Goal: Communication & Community: Answer question/provide support

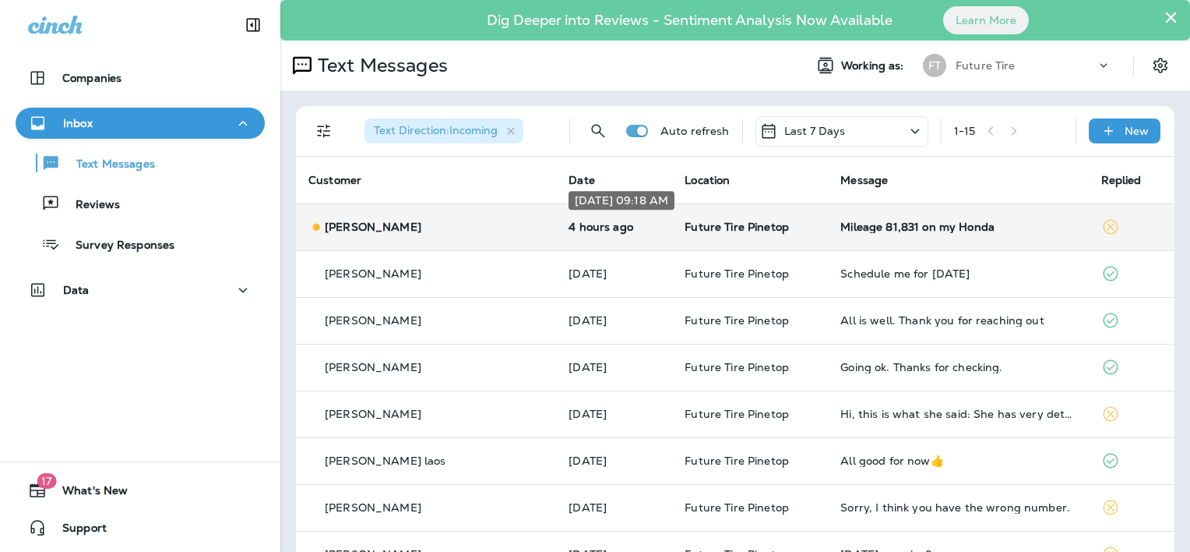
click at [615, 227] on p "4 hours ago" at bounding box center [614, 226] width 91 height 12
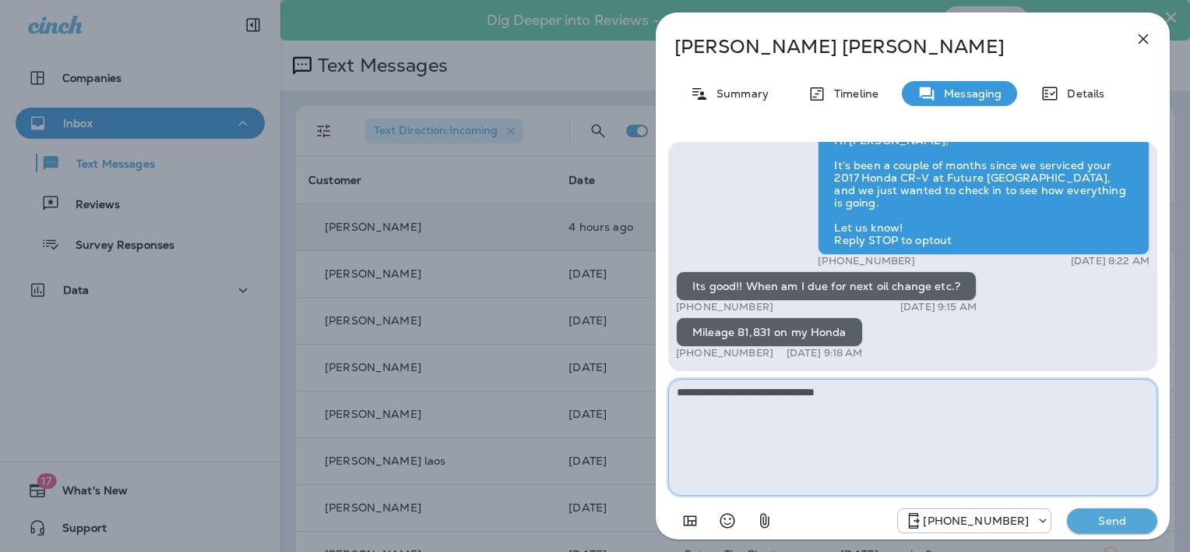
type textarea "**********"
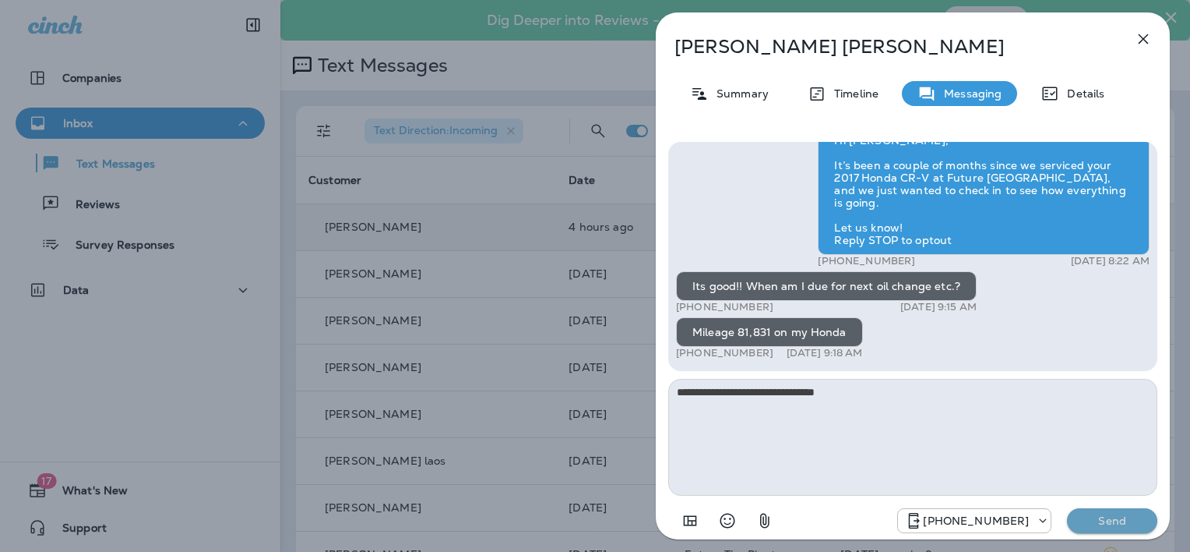
click at [1112, 516] on p "Send" at bounding box center [1112, 520] width 65 height 14
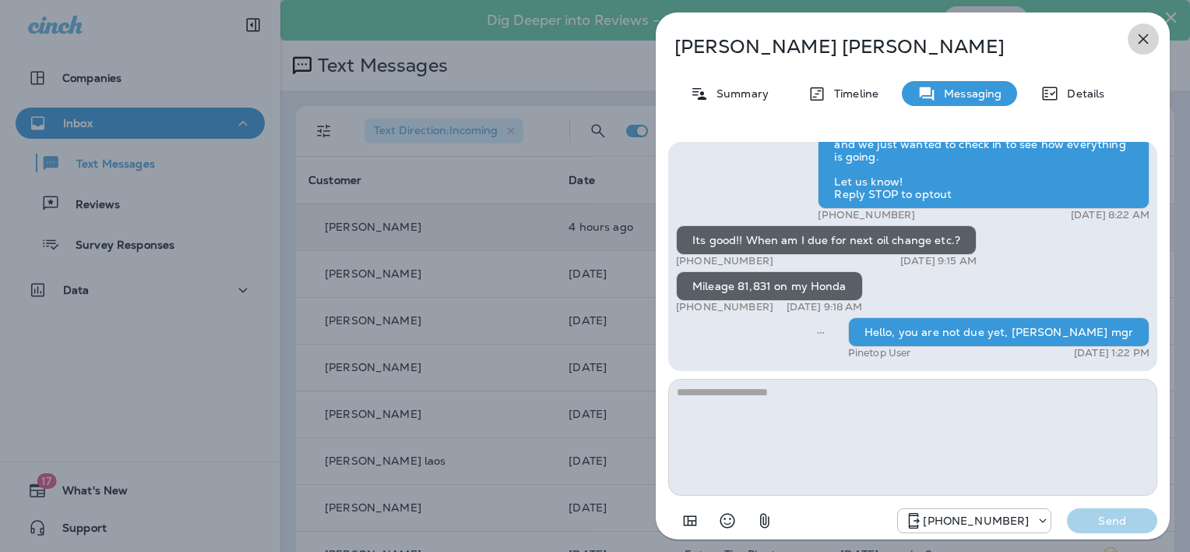
click at [1140, 41] on icon "button" at bounding box center [1143, 39] width 19 height 19
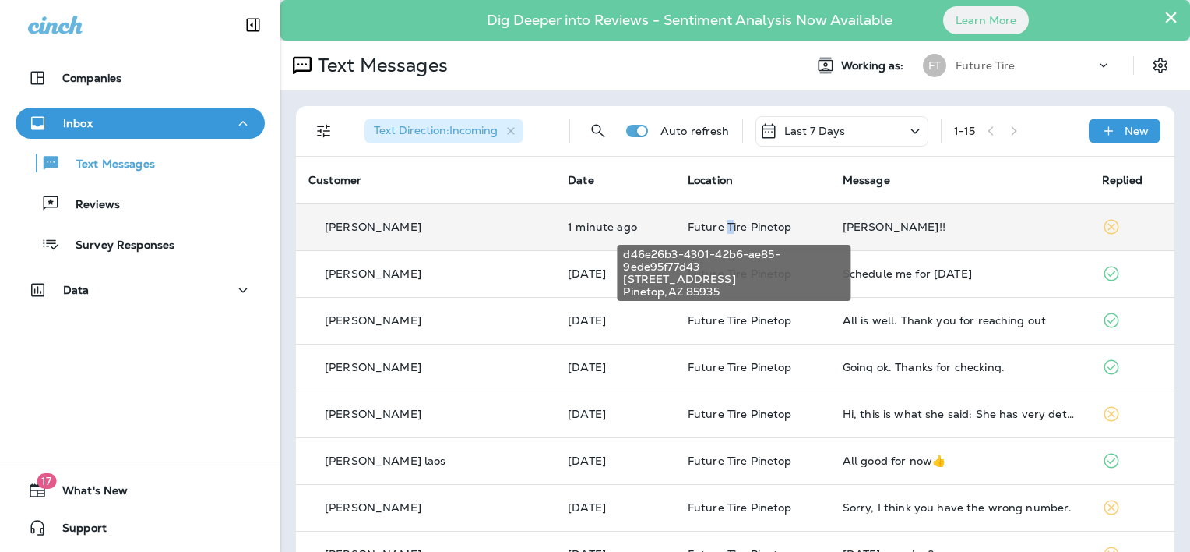
click at [724, 223] on span "Future Tire Pinetop" at bounding box center [740, 227] width 104 height 14
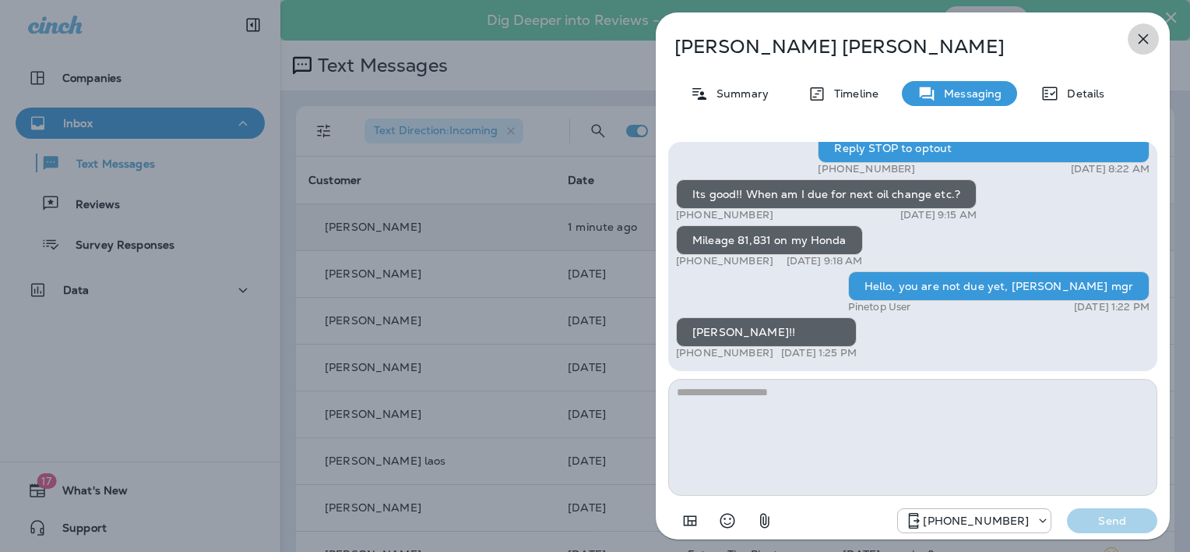
click at [1145, 37] on icon "button" at bounding box center [1143, 39] width 19 height 19
